Goal: Navigation & Orientation: Find specific page/section

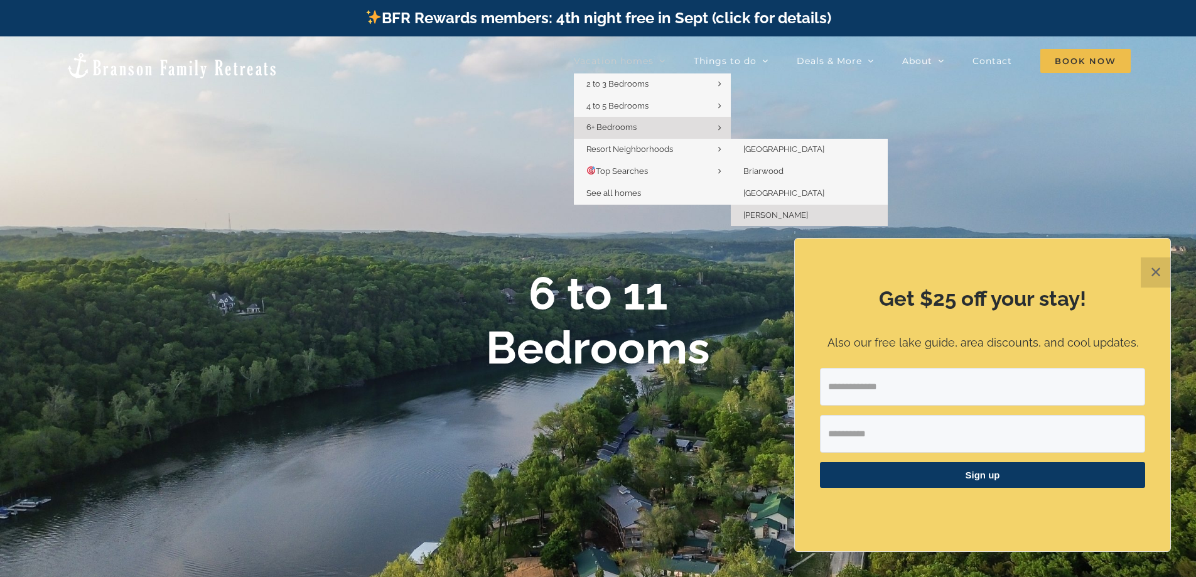
click at [776, 213] on span "[PERSON_NAME]" at bounding box center [776, 214] width 65 height 9
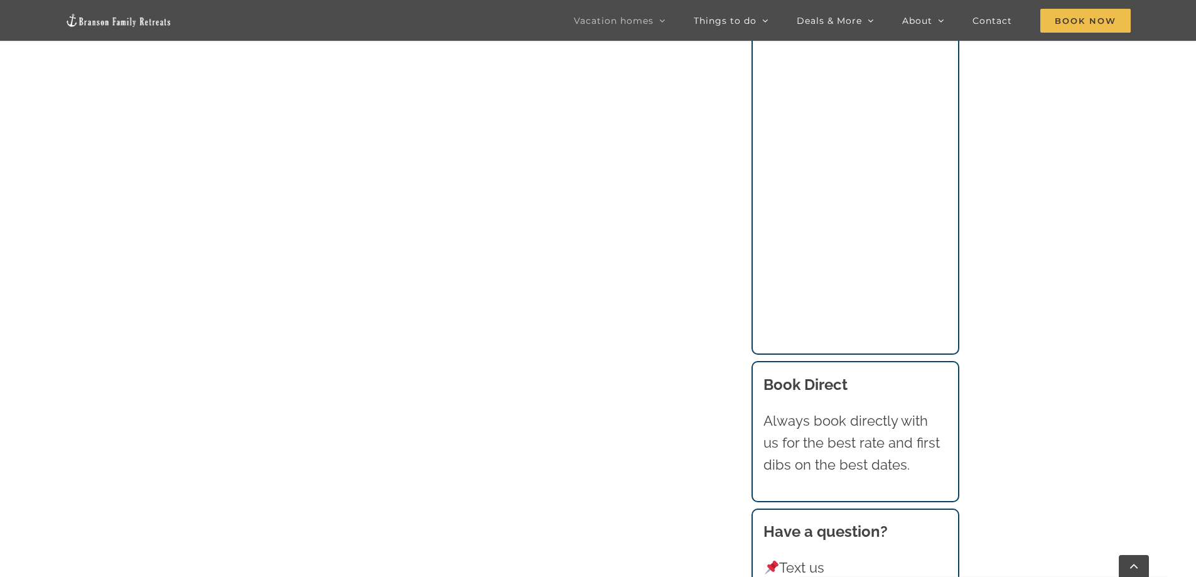
scroll to position [3203, 0]
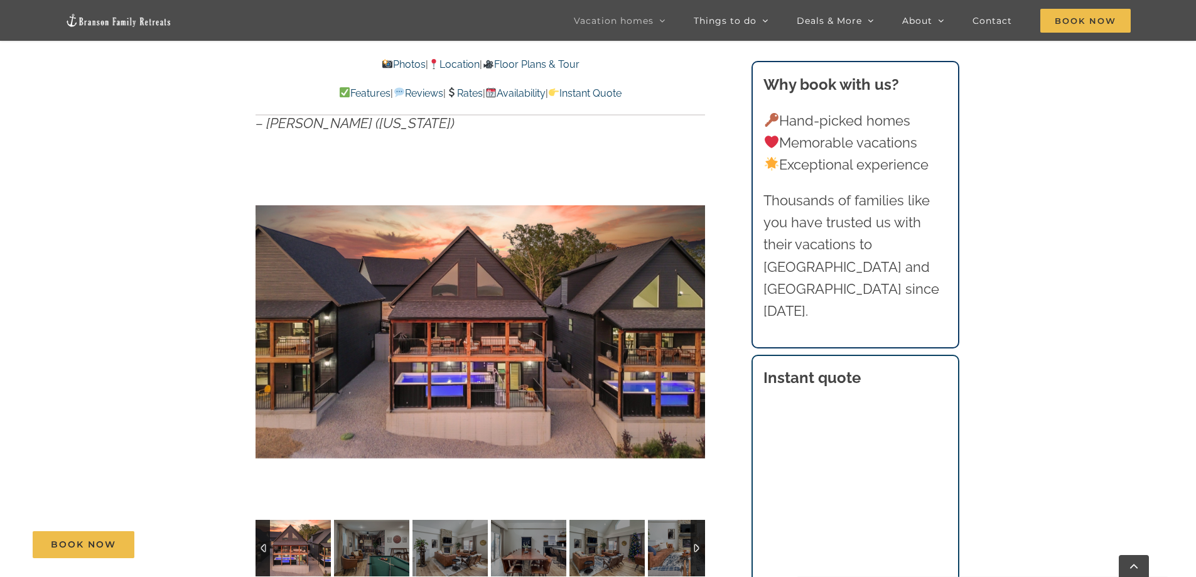
scroll to position [1005, 0]
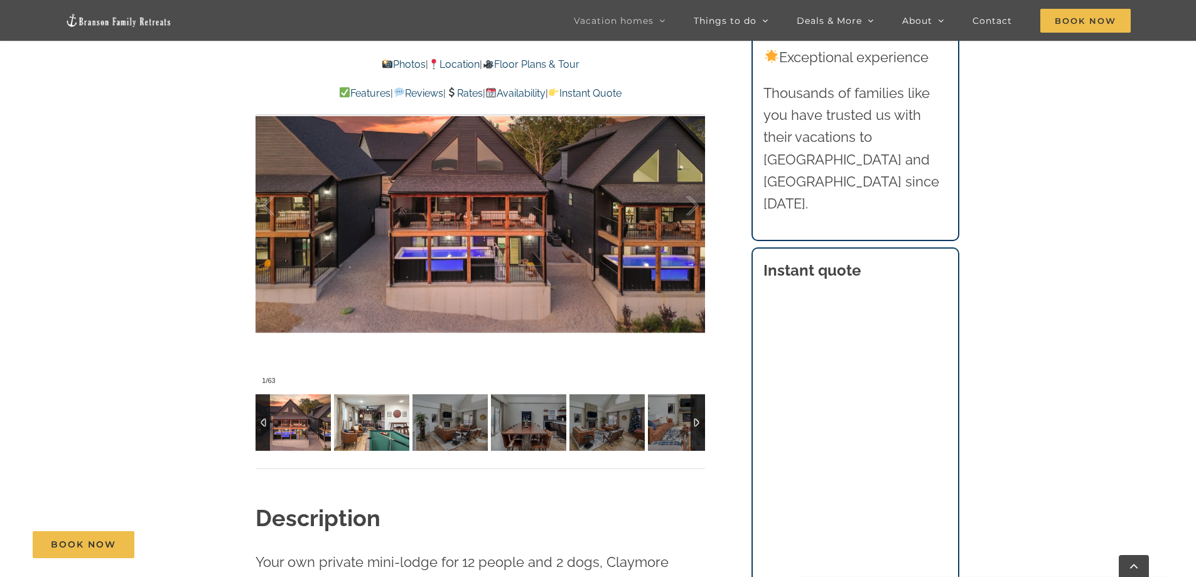
click at [383, 418] on img at bounding box center [371, 422] width 75 height 57
